Goal: Check status: Check status

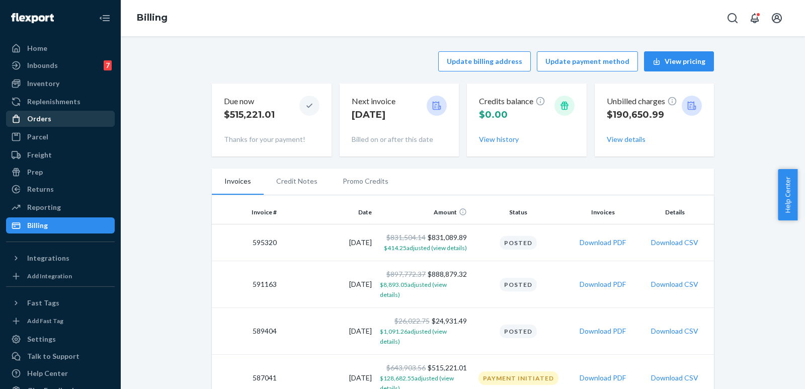
click at [40, 119] on div "Orders" at bounding box center [39, 119] width 24 height 10
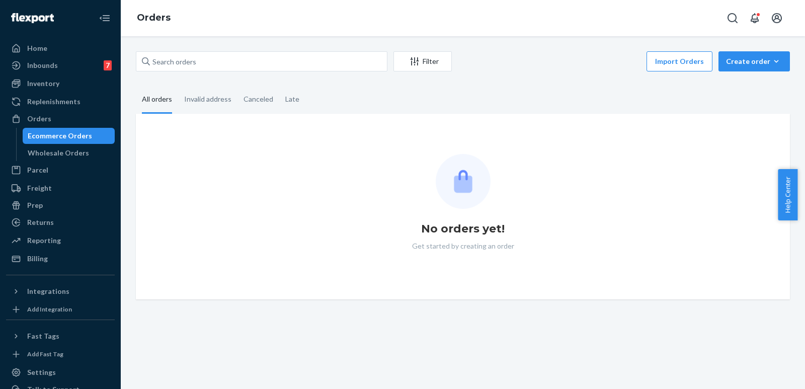
click at [45, 135] on div "Ecommerce Orders" at bounding box center [60, 136] width 64 height 10
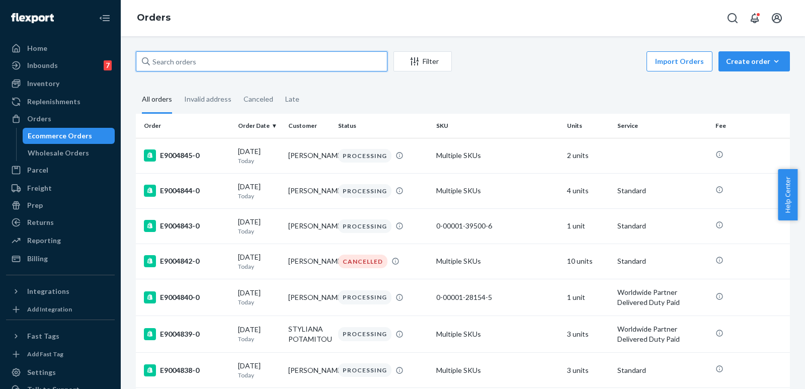
click at [178, 67] on input "text" at bounding box center [261, 61] width 251 height 20
paste input "m264178661"
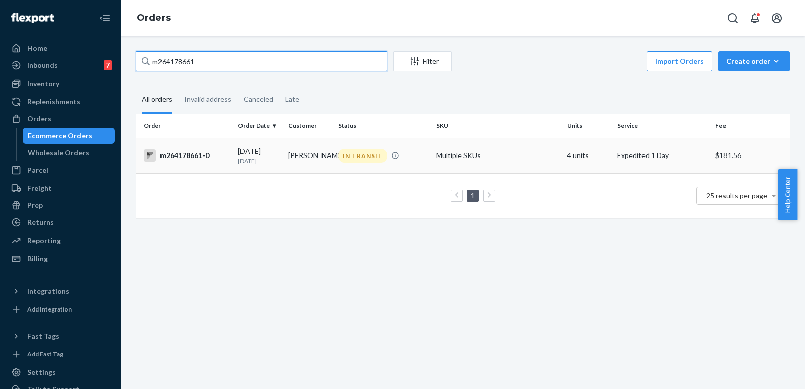
type input "m264178661"
click at [199, 157] on div "m264178661-0" at bounding box center [187, 155] width 86 height 12
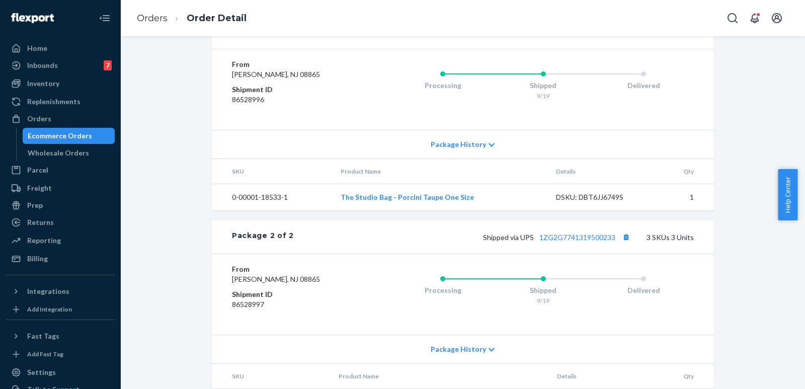
scroll to position [453, 0]
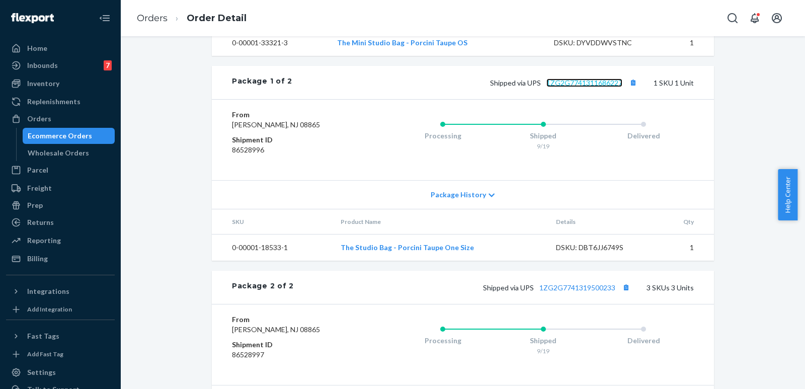
click at [586, 87] on link "1ZG2G7741311686227" at bounding box center [584, 82] width 76 height 9
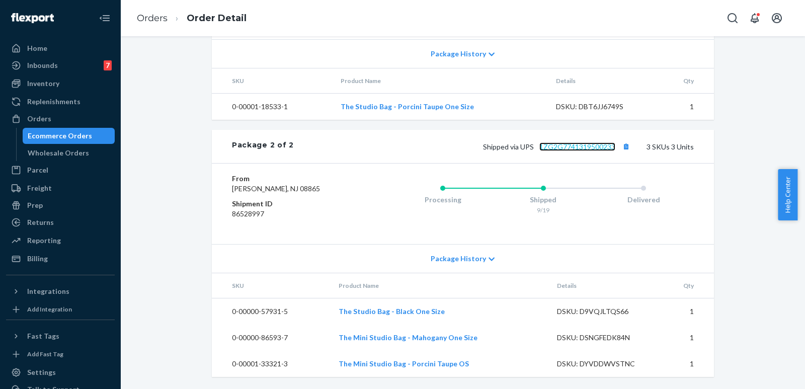
click at [592, 142] on link "1ZG2G7741319500233" at bounding box center [577, 146] width 76 height 9
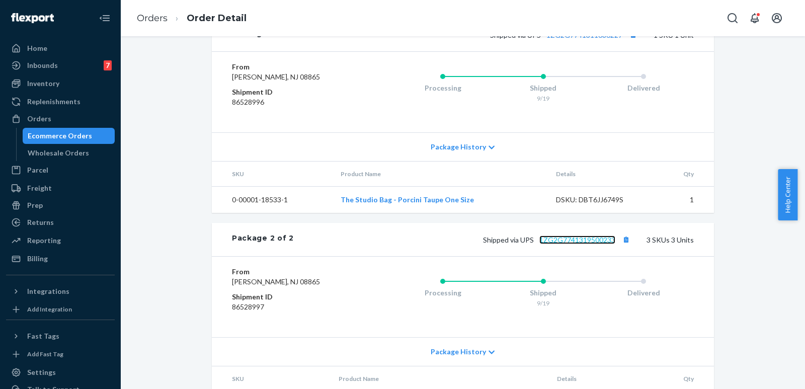
scroll to position [483, 0]
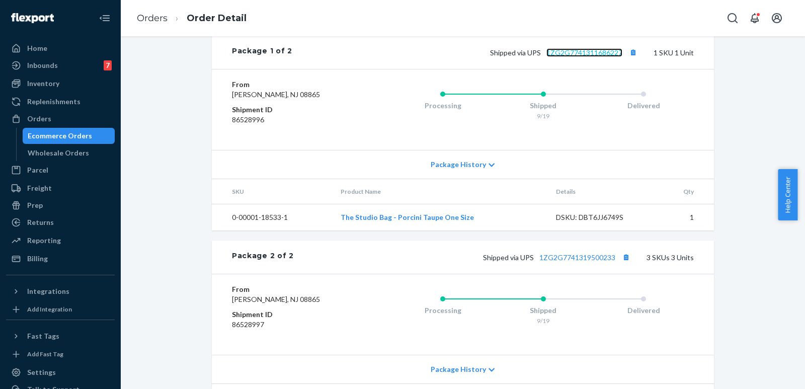
click at [577, 57] on link "1ZG2G7741311686227" at bounding box center [584, 52] width 76 height 9
click at [67, 155] on div "Wholesale Orders" at bounding box center [58, 153] width 61 height 10
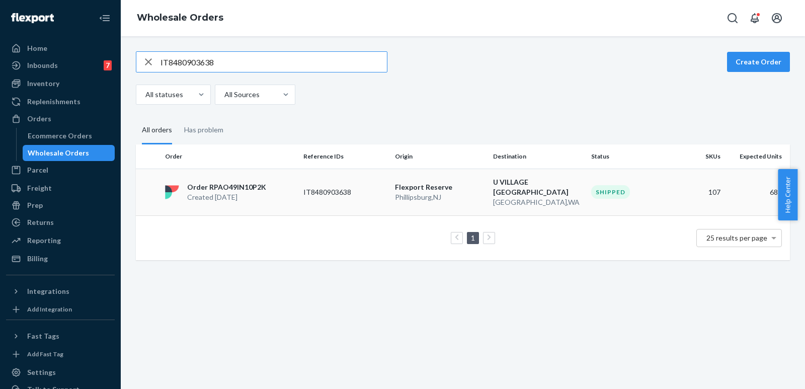
type input "IT8480903638"
click at [406, 185] on p "Flexport Reserve" at bounding box center [440, 187] width 90 height 10
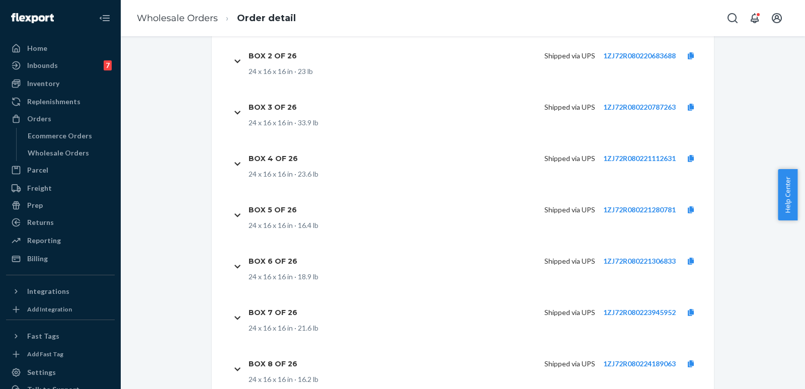
scroll to position [6086, 0]
drag, startPoint x: 193, startPoint y: 14, endPoint x: 220, endPoint y: 50, distance: 45.4
click at [193, 14] on link "Wholesale Orders" at bounding box center [177, 18] width 81 height 11
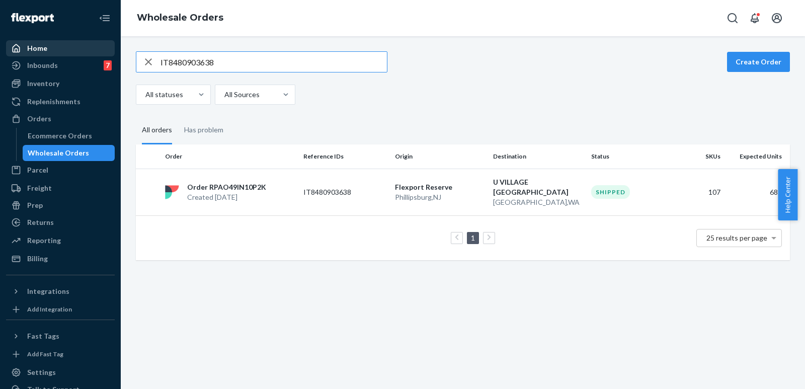
drag, startPoint x: 223, startPoint y: 63, endPoint x: 84, endPoint y: 51, distance: 139.3
click at [84, 51] on div "Home Inbounds 7 Shipping Plans Problems 7 Inventory Products Branded Packaging …" at bounding box center [402, 194] width 805 height 389
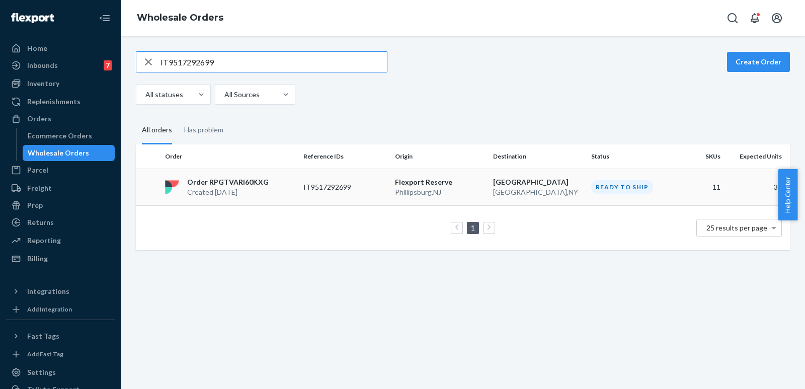
type input "IT9517292699"
click at [331, 183] on p "IT9517292699" at bounding box center [343, 187] width 80 height 10
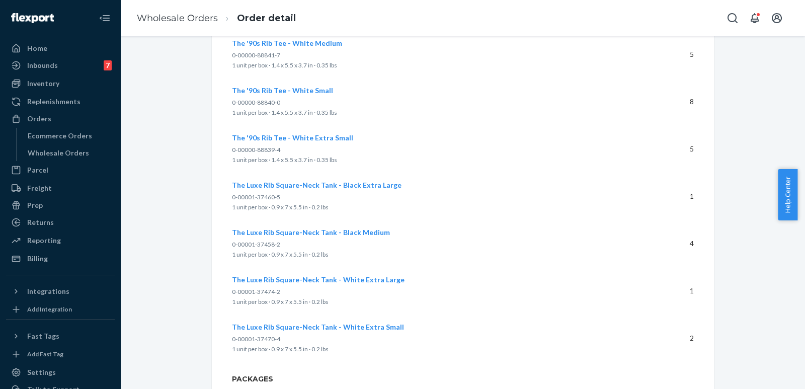
scroll to position [683, 0]
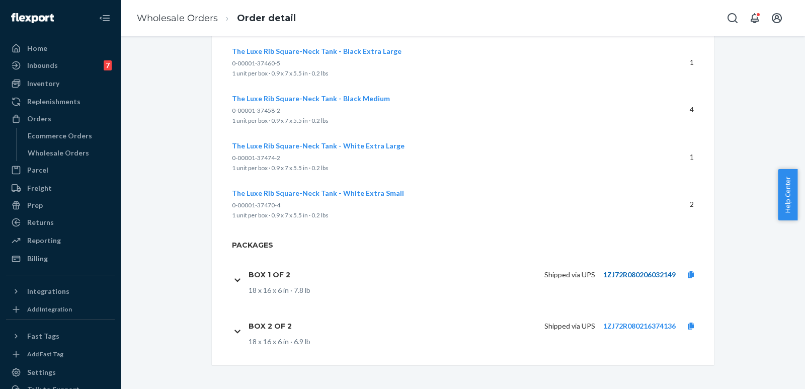
click at [638, 272] on link "1ZJ72R080206032149" at bounding box center [639, 274] width 72 height 9
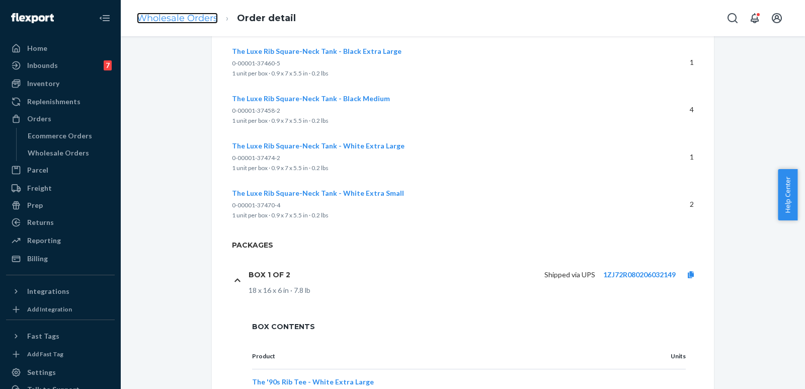
click at [181, 20] on link "Wholesale Orders" at bounding box center [177, 18] width 81 height 11
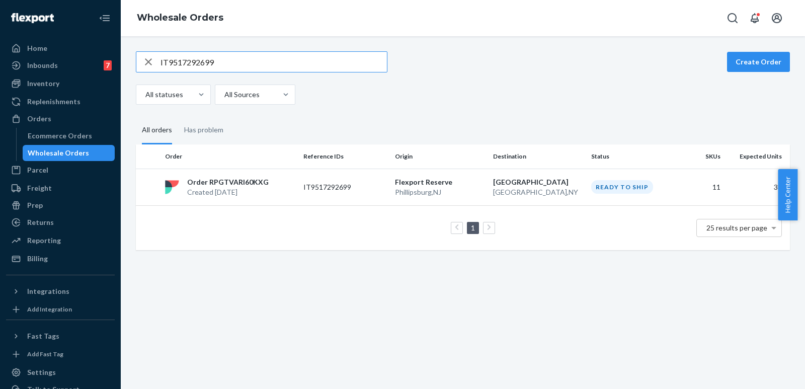
drag, startPoint x: 221, startPoint y: 64, endPoint x: 151, endPoint y: 53, distance: 70.3
click at [151, 53] on div "IT9517292699" at bounding box center [261, 62] width 250 height 20
type input "IT6243764359"
click at [601, 187] on div "Ready to ship" at bounding box center [622, 187] width 62 height 14
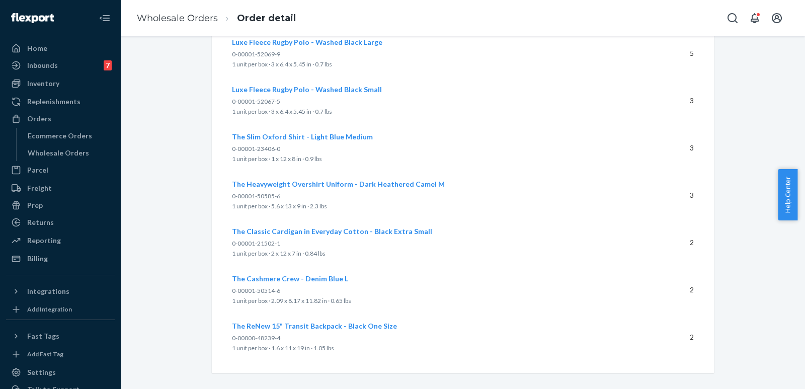
scroll to position [2639, 0]
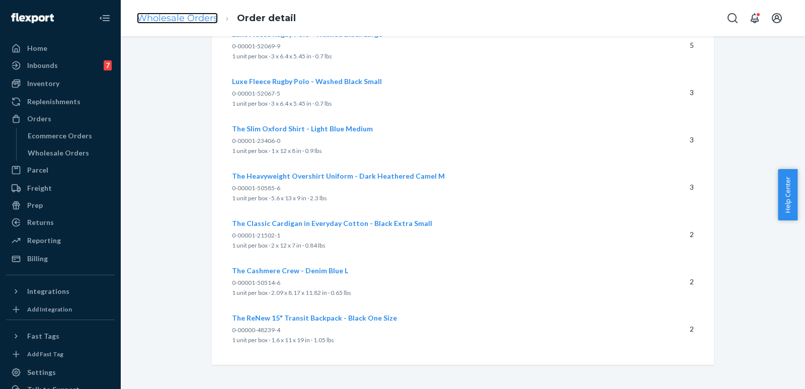
click at [174, 16] on link "Wholesale Orders" at bounding box center [177, 18] width 81 height 11
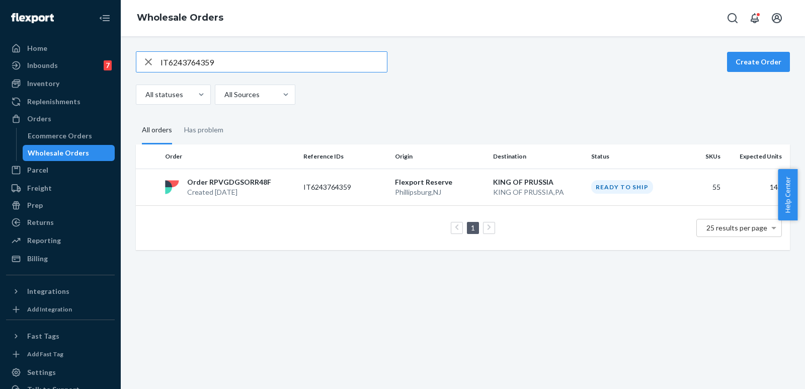
drag, startPoint x: 227, startPoint y: 60, endPoint x: 144, endPoint y: 64, distance: 83.1
click at [145, 64] on div "IT6243764359" at bounding box center [261, 62] width 250 height 20
type input "IT9631544722"
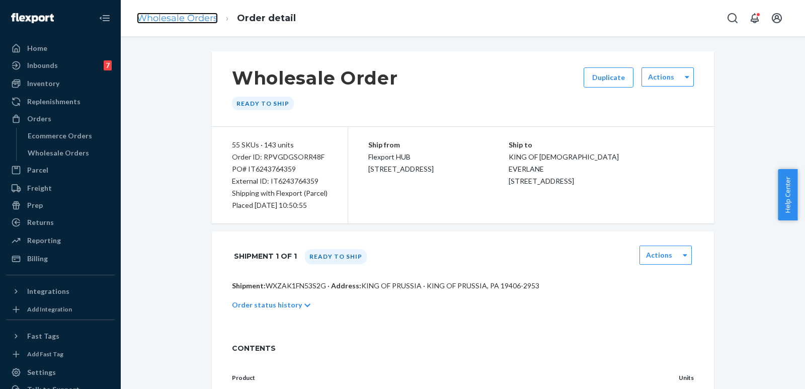
click at [171, 19] on link "Wholesale Orders" at bounding box center [177, 18] width 81 height 11
click at [184, 16] on link "Wholesale Orders" at bounding box center [177, 18] width 81 height 11
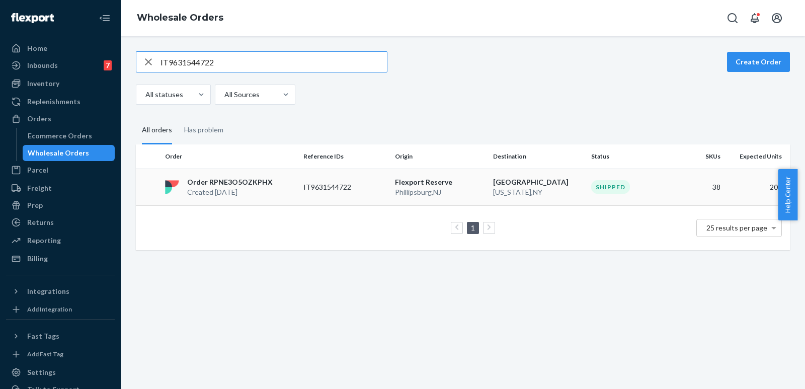
click at [234, 181] on p "Order RPNE3O5OZKPHX" at bounding box center [230, 182] width 86 height 10
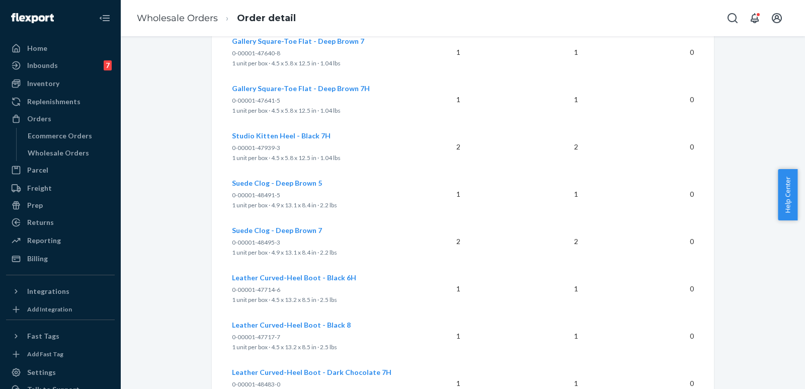
scroll to position [2263, 0]
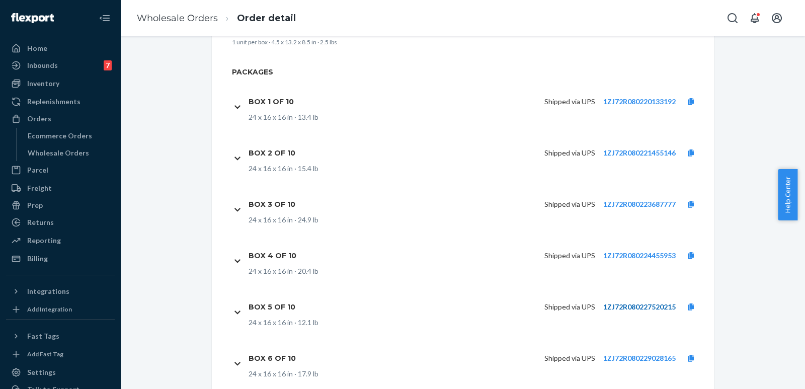
click at [655, 302] on link "1ZJ72R080227520215" at bounding box center [639, 306] width 72 height 9
